Goal: Find specific page/section: Find specific page/section

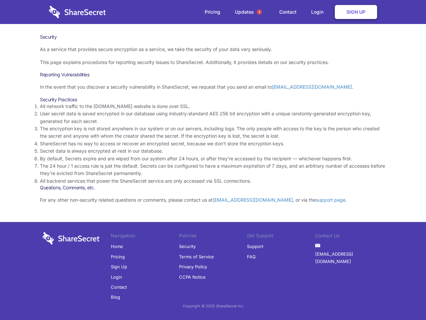
click at [213, 160] on li "By default, Secrets expire and are wiped from our system after 24 hours, or aft…" at bounding box center [213, 158] width 346 height 7
click at [259, 12] on span "1" at bounding box center [259, 11] width 5 height 5
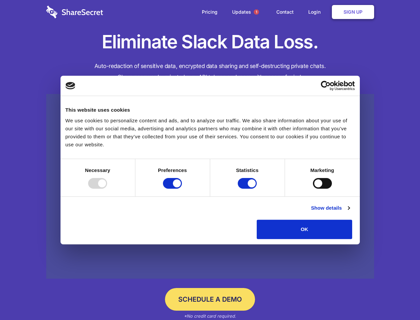
click at [107, 188] on div at bounding box center [97, 183] width 19 height 11
click at [182, 188] on input "Preferences" at bounding box center [172, 183] width 19 height 11
checkbox input "false"
click at [248, 188] on input "Statistics" at bounding box center [247, 183] width 19 height 11
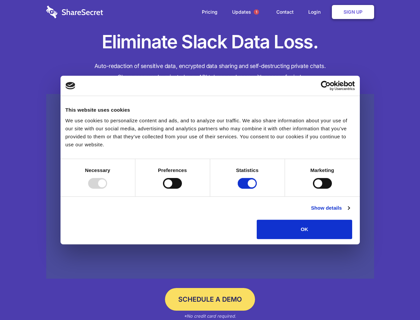
checkbox input "false"
click at [313, 188] on input "Marketing" at bounding box center [322, 183] width 19 height 11
checkbox input "true"
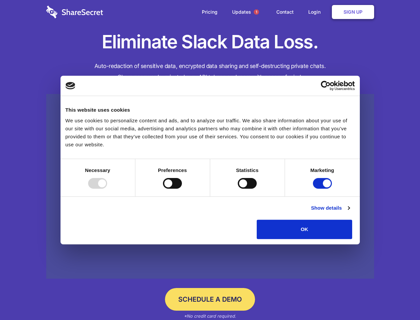
click at [350, 212] on link "Show details" at bounding box center [330, 208] width 39 height 8
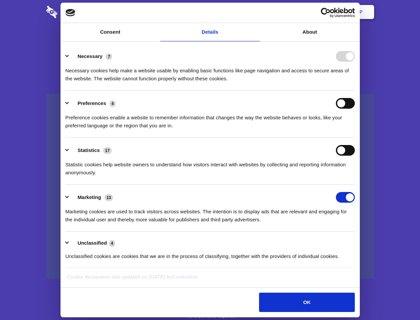
click at [355, 91] on li "Necessary 7 Necessary cookies help make a website usable by enabling basic func…" at bounding box center [211, 67] width 290 height 47
click at [256, 12] on span "1" at bounding box center [256, 11] width 5 height 5
